Goal: Navigation & Orientation: Find specific page/section

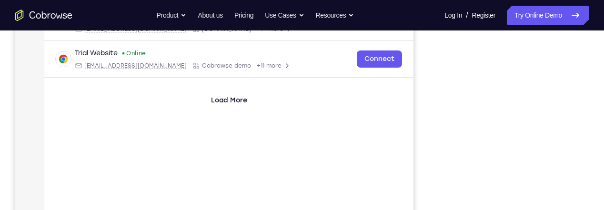
scroll to position [172, 0]
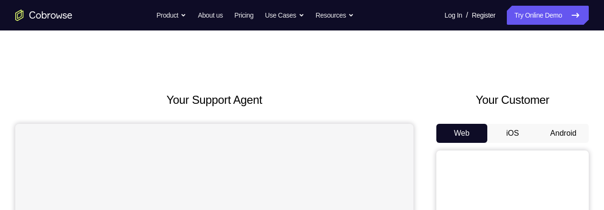
click at [565, 129] on button "Android" at bounding box center [563, 133] width 51 height 19
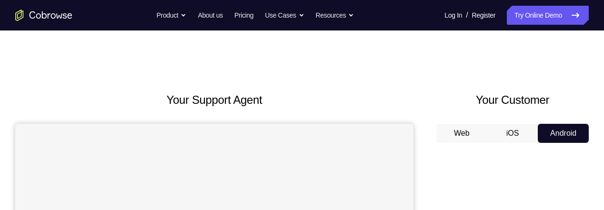
click at [565, 129] on button "Android" at bounding box center [563, 133] width 51 height 19
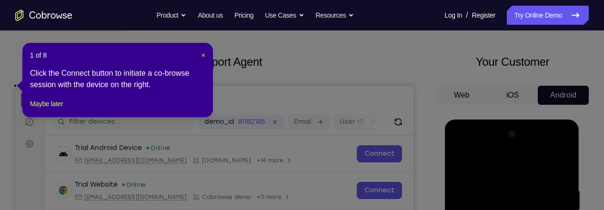
scroll to position [36, 0]
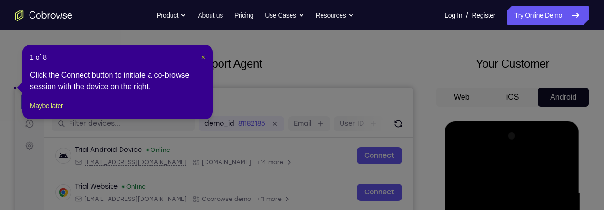
click at [205, 58] on span "×" at bounding box center [203, 57] width 4 height 8
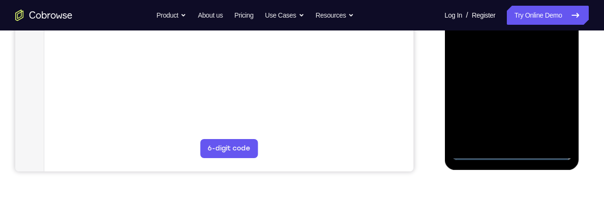
scroll to position [282, 0]
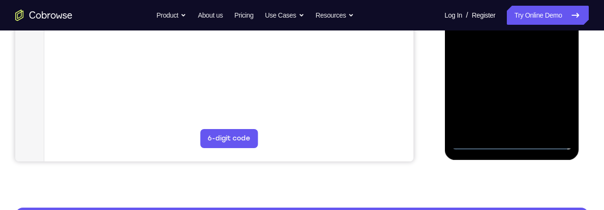
click at [513, 142] on div at bounding box center [512, 16] width 120 height 267
click at [554, 94] on div at bounding box center [512, 16] width 120 height 267
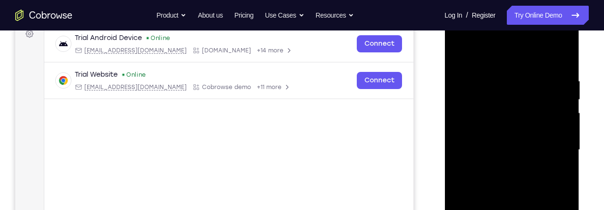
scroll to position [147, 0]
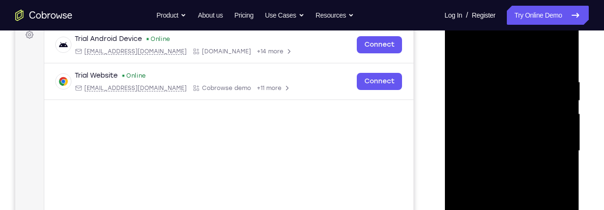
click at [460, 36] on div at bounding box center [512, 151] width 120 height 267
click at [550, 151] on div at bounding box center [512, 151] width 120 height 267
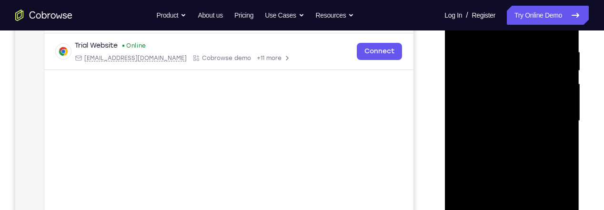
scroll to position [187, 0]
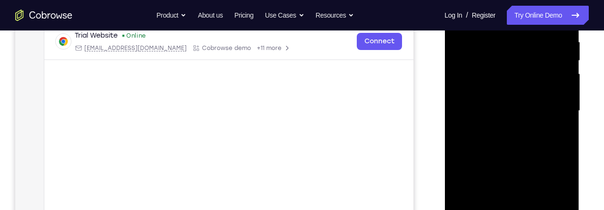
click at [498, 126] on div at bounding box center [512, 111] width 120 height 267
click at [481, 106] on div at bounding box center [512, 111] width 120 height 267
click at [491, 87] on div at bounding box center [512, 111] width 120 height 267
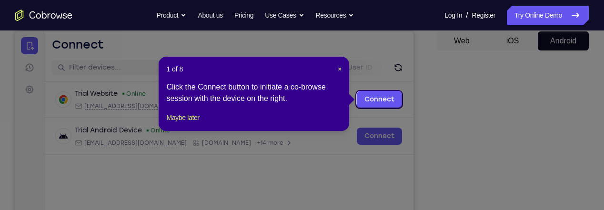
scroll to position [92, 0]
click at [335, 68] on header "1 of 8 ×" at bounding box center [253, 70] width 175 height 10
click at [340, 68] on span "×" at bounding box center [340, 70] width 4 height 8
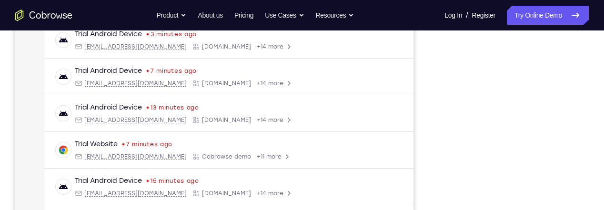
scroll to position [191, 0]
